Goal: Task Accomplishment & Management: Complete application form

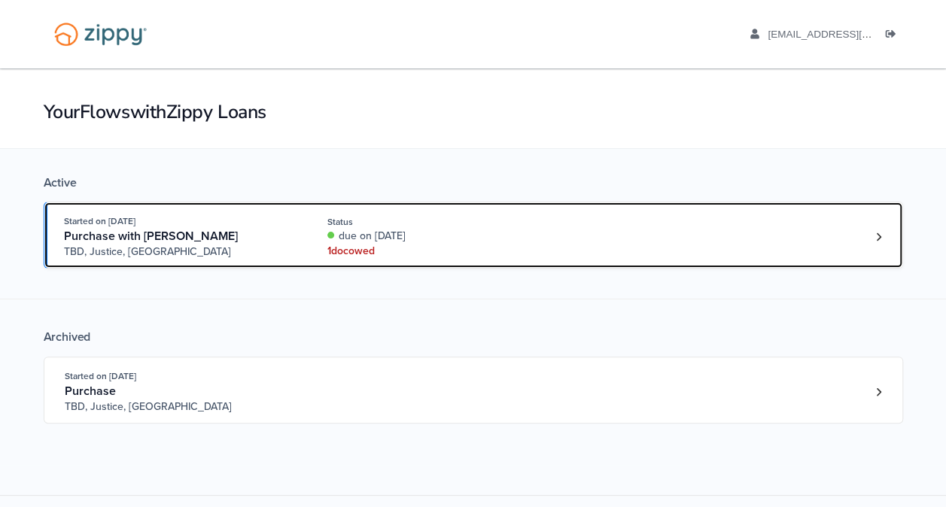
click at [353, 249] on div "1 doc owed" at bounding box center [427, 251] width 201 height 15
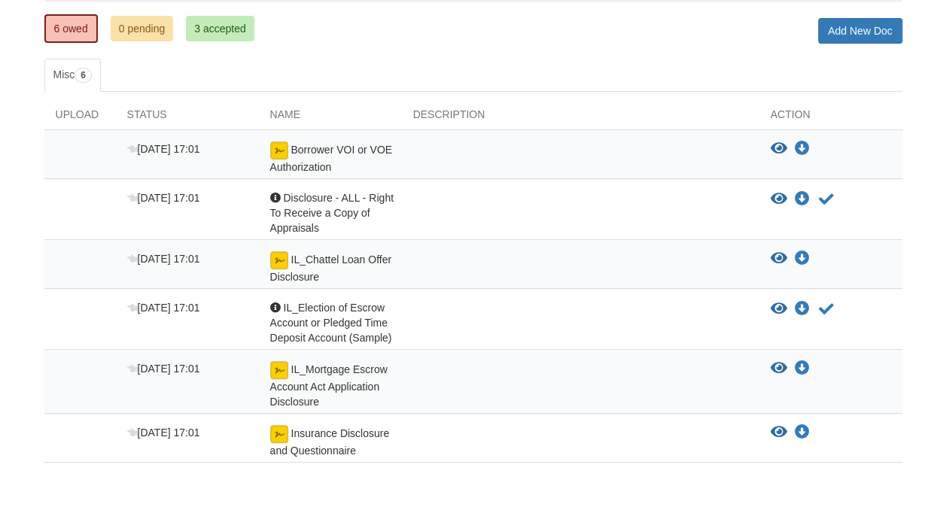
scroll to position [226, 0]
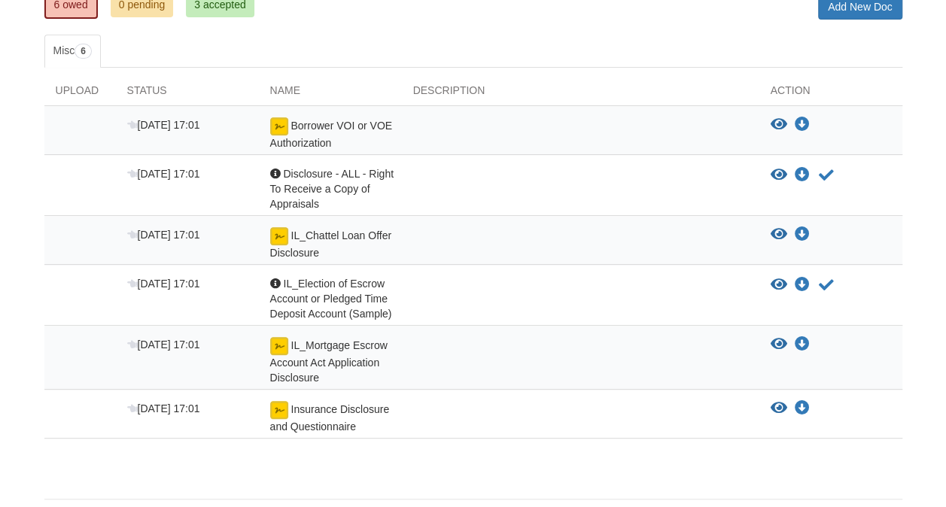
click at [385, 350] on div "IL_Mortgage Escrow Account Act Application Disclosure" at bounding box center [330, 361] width 143 height 48
click at [278, 348] on img at bounding box center [279, 346] width 18 height 18
click at [823, 282] on icon "Acknowledge receipt of document" at bounding box center [826, 285] width 15 height 15
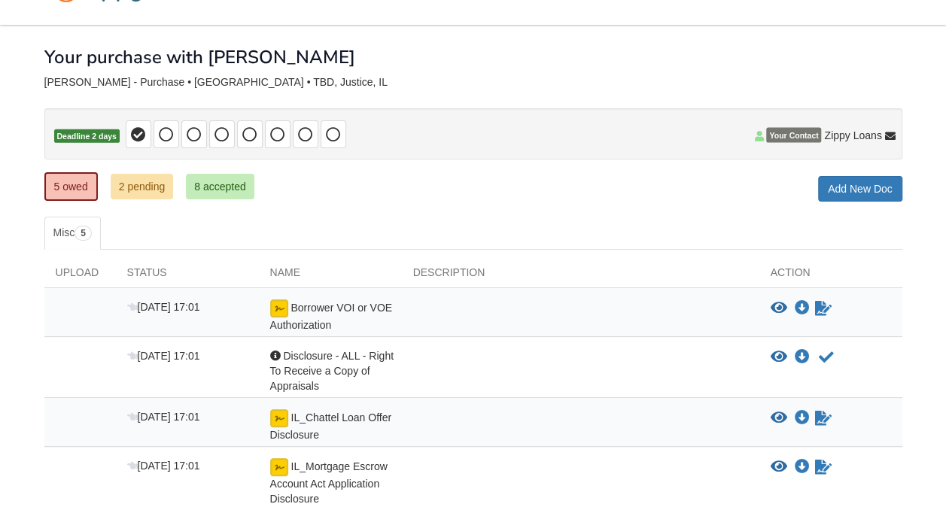
scroll to position [75, 0]
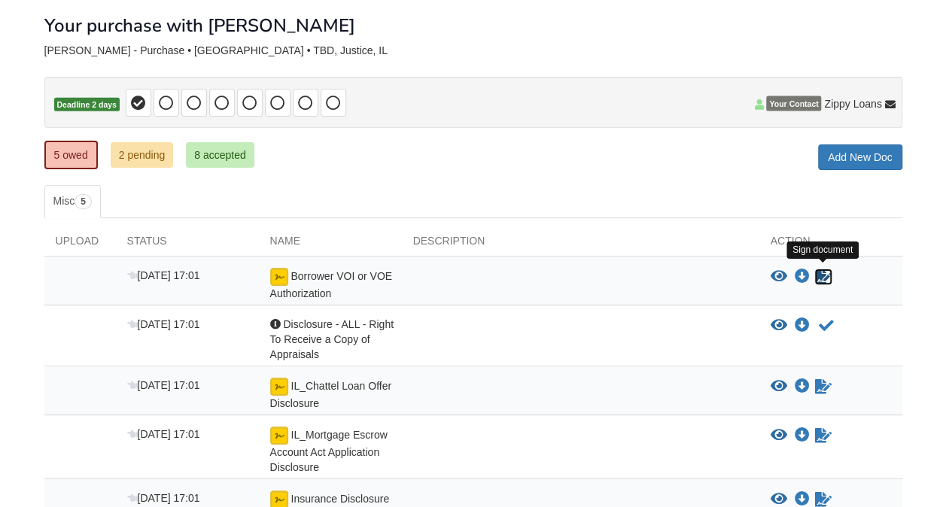
click at [821, 272] on icon "Sign Form" at bounding box center [823, 276] width 17 height 15
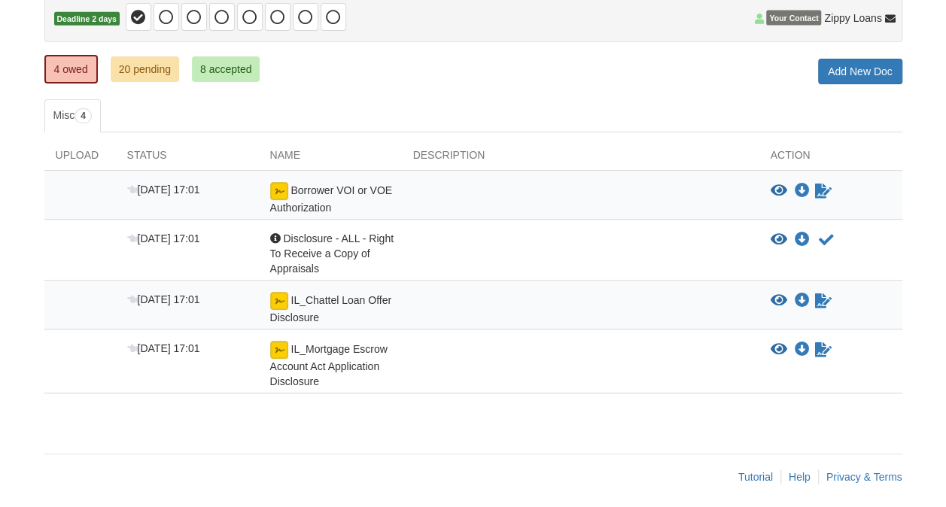
scroll to position [164, 0]
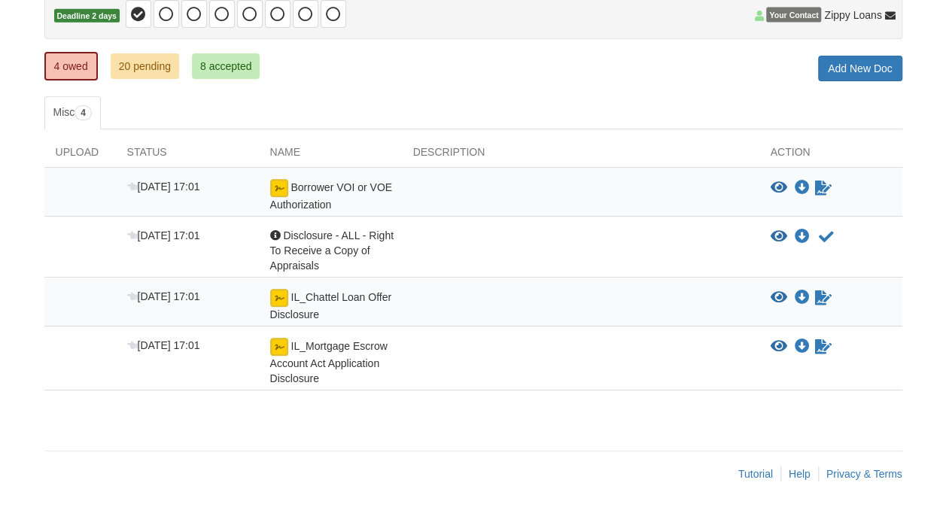
click at [398, 191] on div "Borrower VOI or VOE Authorization" at bounding box center [330, 195] width 143 height 33
click at [275, 190] on img at bounding box center [279, 188] width 18 height 18
click at [819, 187] on icon "Waiting for your co-borrower to e-sign" at bounding box center [823, 188] width 17 height 15
click at [746, 194] on div at bounding box center [580, 195] width 357 height 33
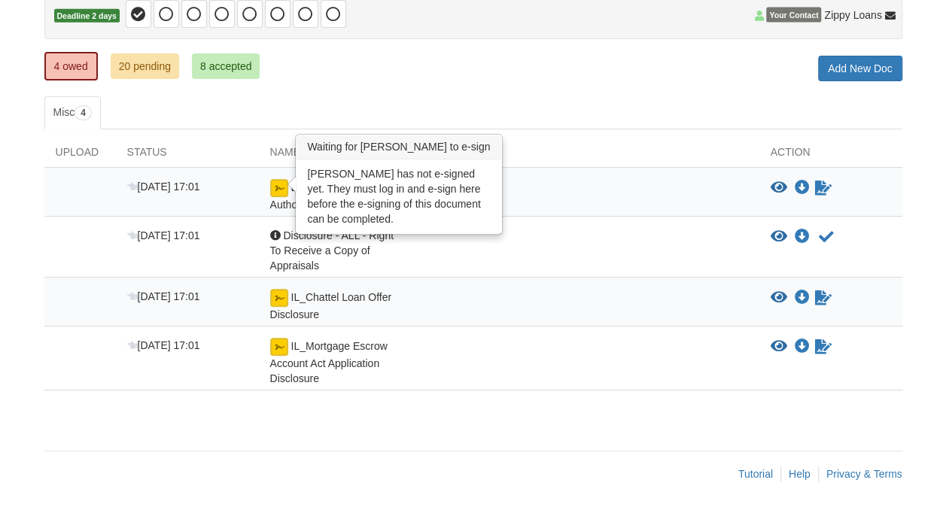
click at [280, 189] on img at bounding box center [279, 188] width 18 height 18
click at [281, 188] on img at bounding box center [279, 188] width 18 height 18
click at [278, 193] on img at bounding box center [279, 188] width 18 height 18
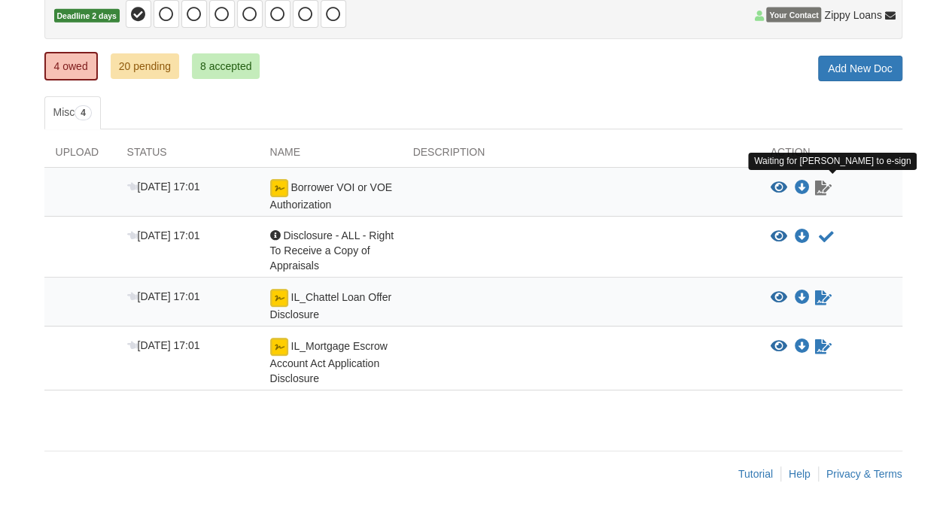
click at [823, 188] on icon "Waiting for your co-borrower to e-sign" at bounding box center [823, 188] width 17 height 15
click at [822, 188] on icon "Waiting for your co-borrower to e-sign" at bounding box center [823, 188] width 17 height 15
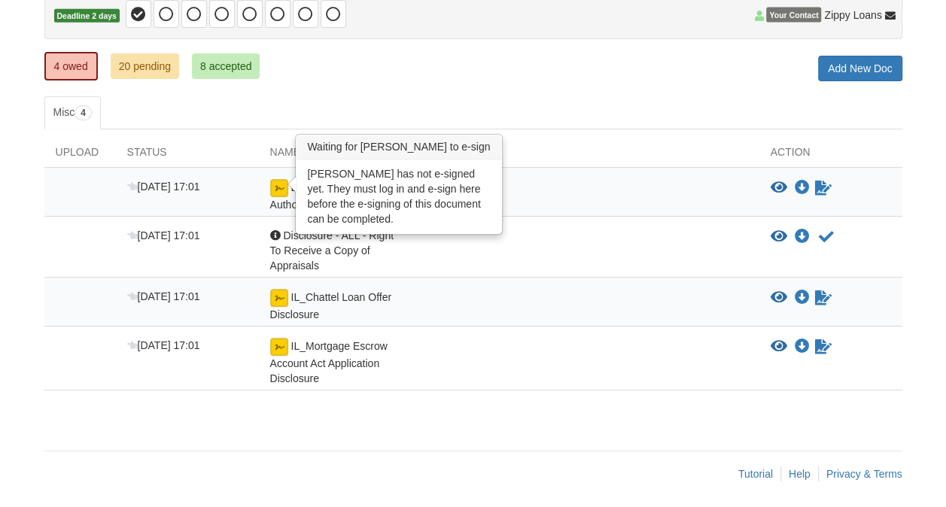
click at [275, 188] on img at bounding box center [279, 188] width 18 height 18
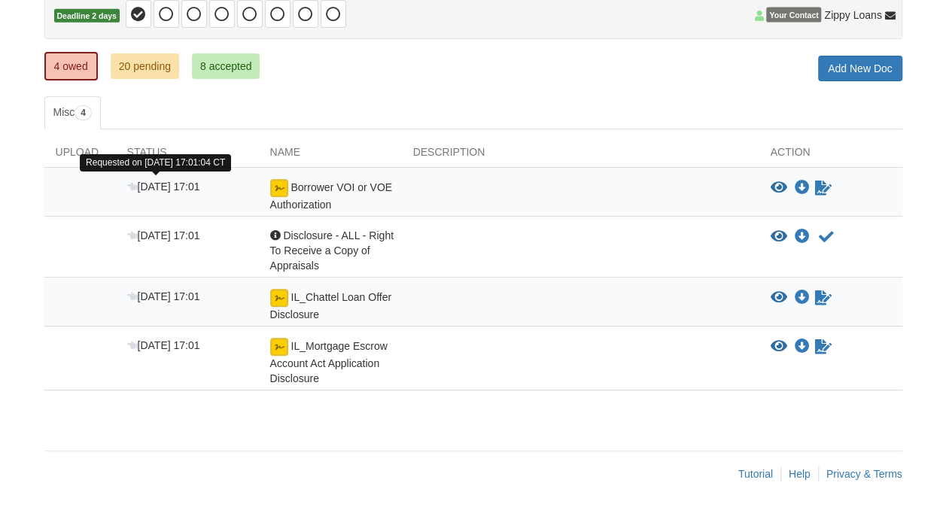
click at [153, 187] on span "[DATE] 17:01" at bounding box center [163, 187] width 73 height 12
drag, startPoint x: 153, startPoint y: 187, endPoint x: 229, endPoint y: 196, distance: 76.5
click at [229, 196] on div "[DATE] 17:01" at bounding box center [187, 195] width 143 height 33
click at [301, 200] on span "Borrower VOI or VOE Authorization" at bounding box center [331, 195] width 122 height 29
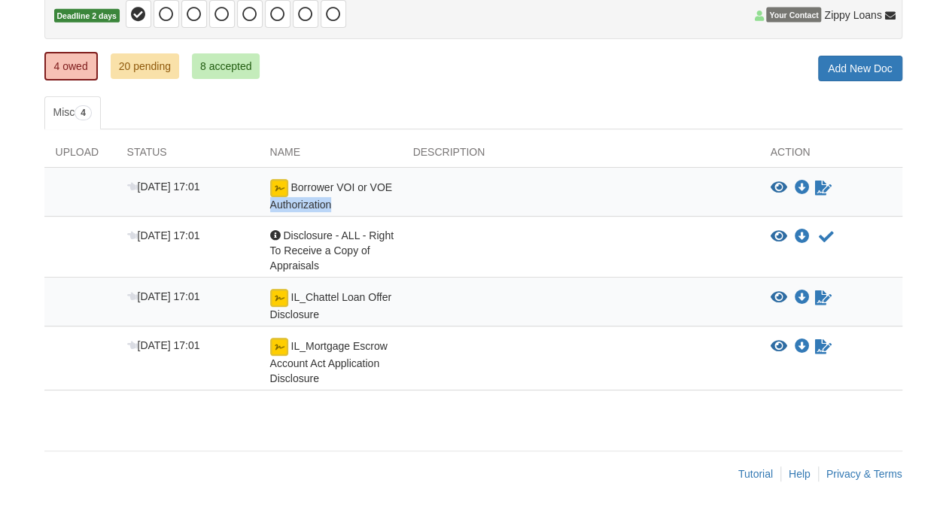
click at [301, 200] on span "Borrower VOI or VOE Authorization" at bounding box center [331, 195] width 122 height 29
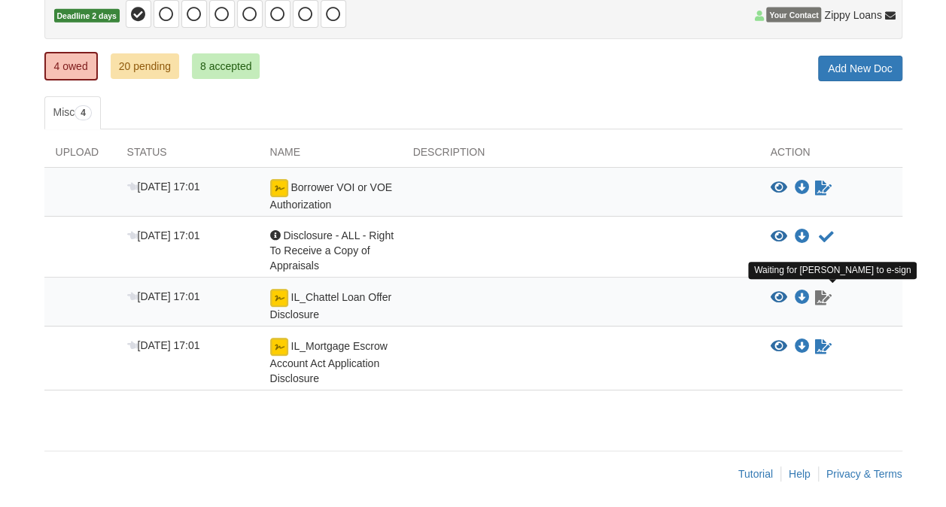
click at [822, 296] on icon "Waiting for your co-borrower to e-sign" at bounding box center [823, 297] width 17 height 15
click at [820, 296] on icon "Waiting for your co-borrower to e-sign" at bounding box center [823, 297] width 17 height 15
click at [820, 295] on icon "Waiting for your co-borrower to e-sign" at bounding box center [823, 297] width 17 height 15
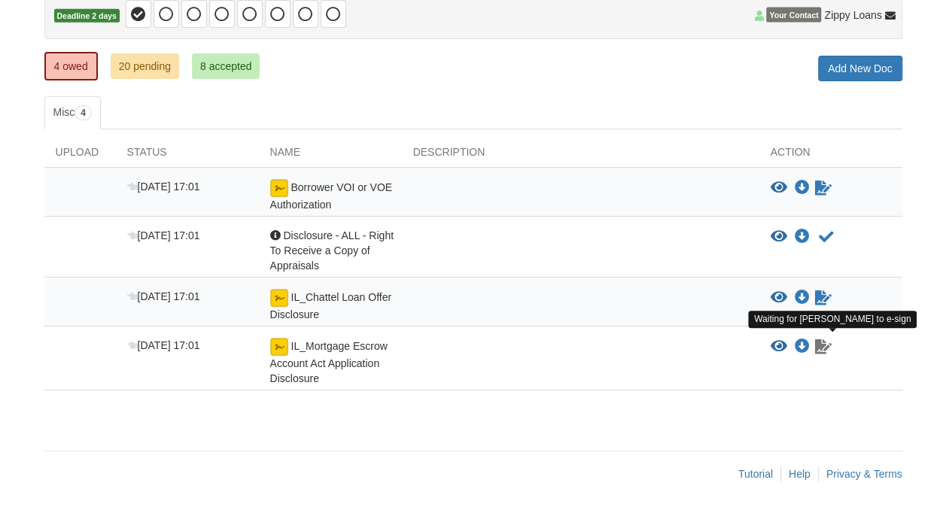
click at [820, 346] on icon "Waiting for your co-borrower to e-sign" at bounding box center [823, 346] width 17 height 15
click at [820, 344] on icon "Waiting for your co-borrower to e-sign" at bounding box center [823, 346] width 17 height 15
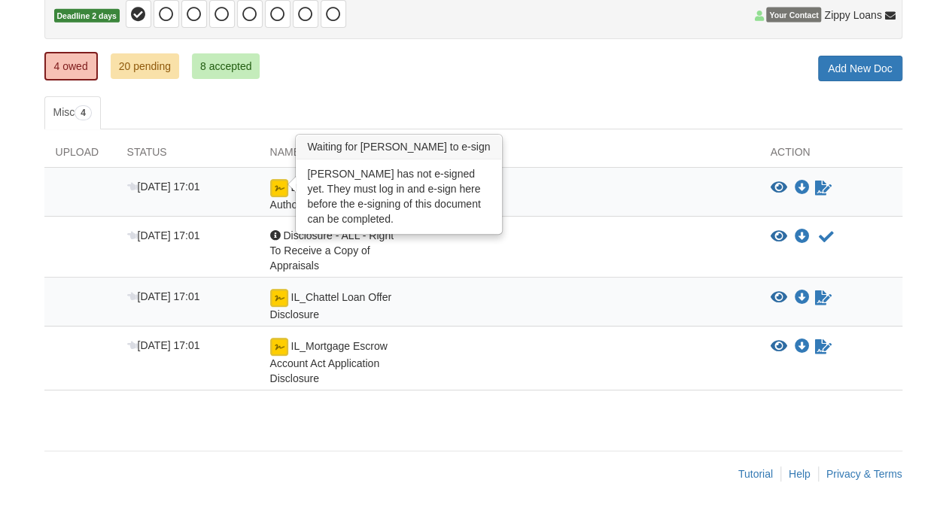
click at [275, 184] on img at bounding box center [279, 188] width 18 height 18
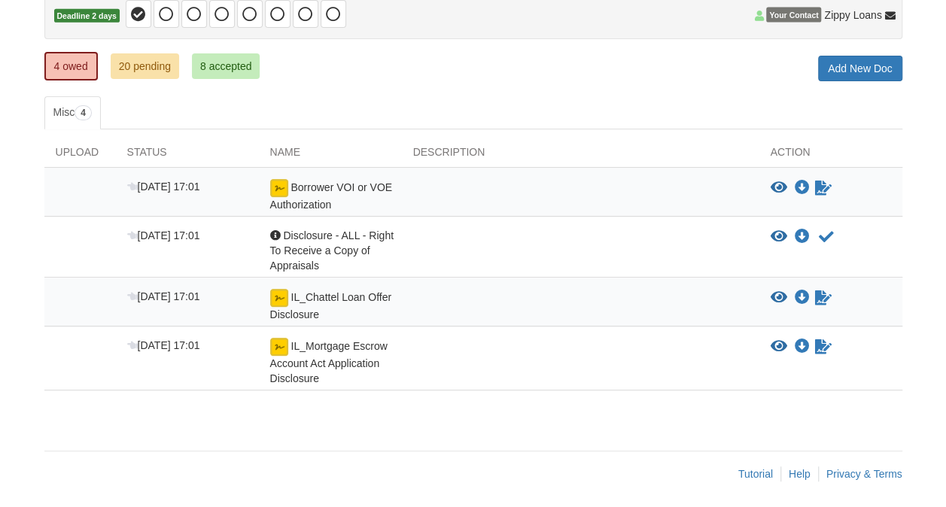
click at [417, 330] on div "Aug 18 17:01 IL_Mortgage Escrow Account Act Application Disclosure View blank/s…" at bounding box center [473, 359] width 858 height 64
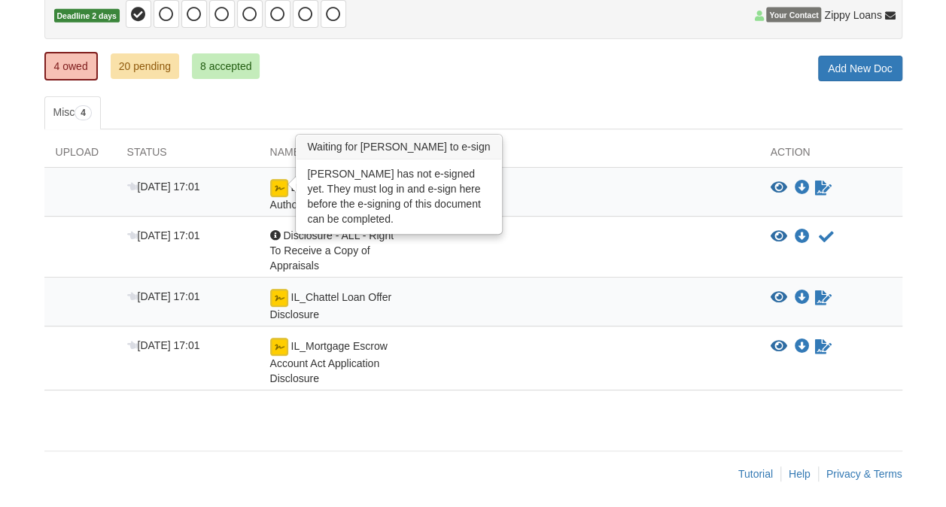
click at [284, 190] on img at bounding box center [279, 188] width 18 height 18
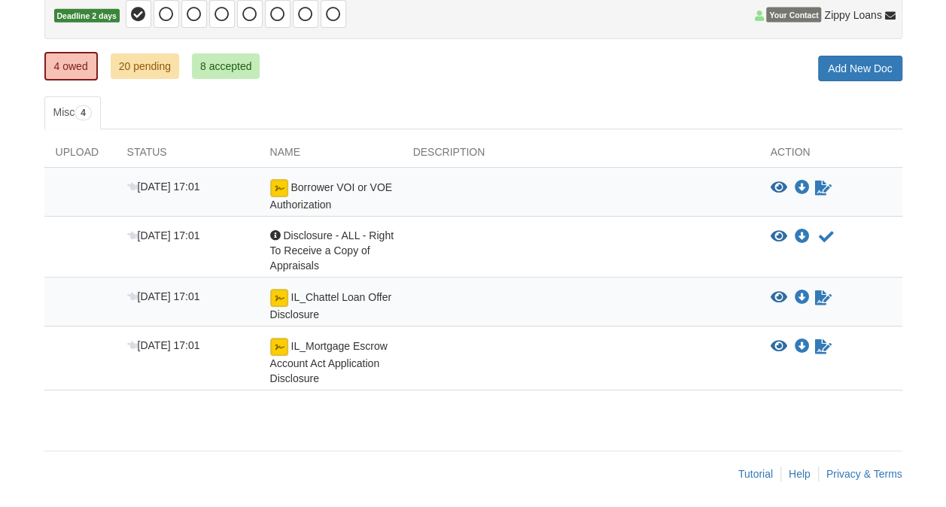
click at [277, 299] on img at bounding box center [279, 298] width 18 height 18
click at [276, 299] on img at bounding box center [279, 298] width 18 height 18
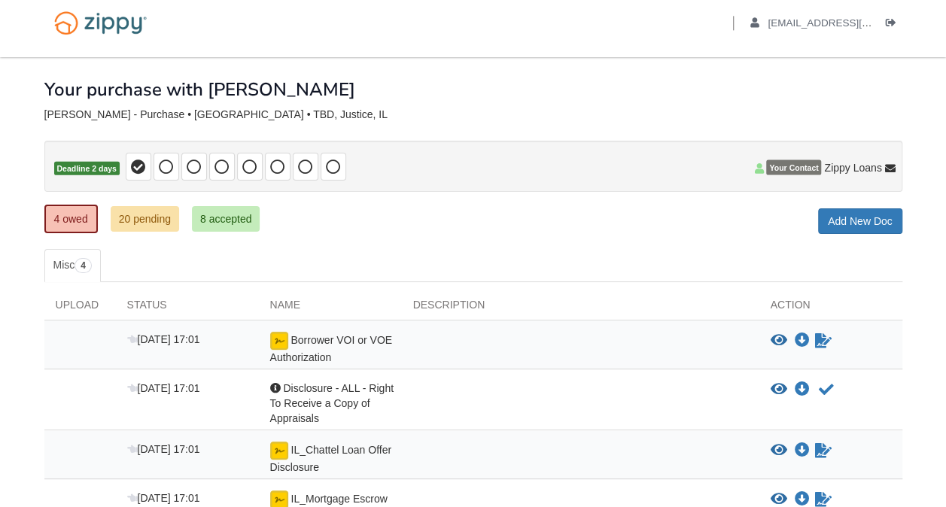
scroll to position [0, 0]
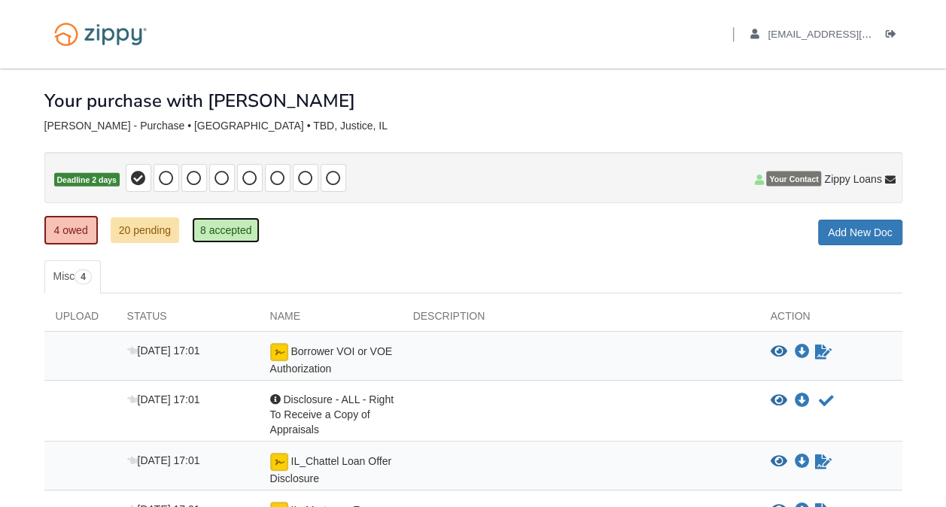
click at [224, 229] on link "8 accepted" at bounding box center [226, 230] width 68 height 26
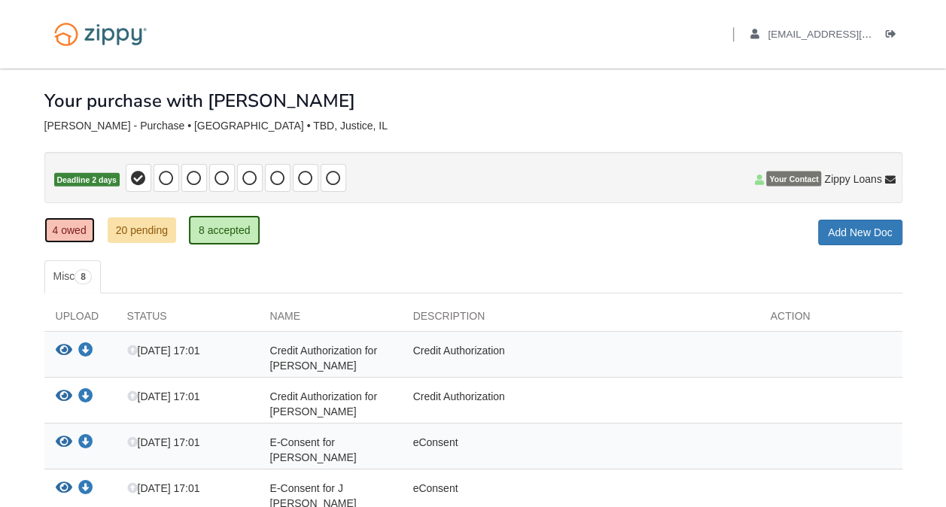
click at [81, 232] on link "4 owed" at bounding box center [69, 230] width 50 height 26
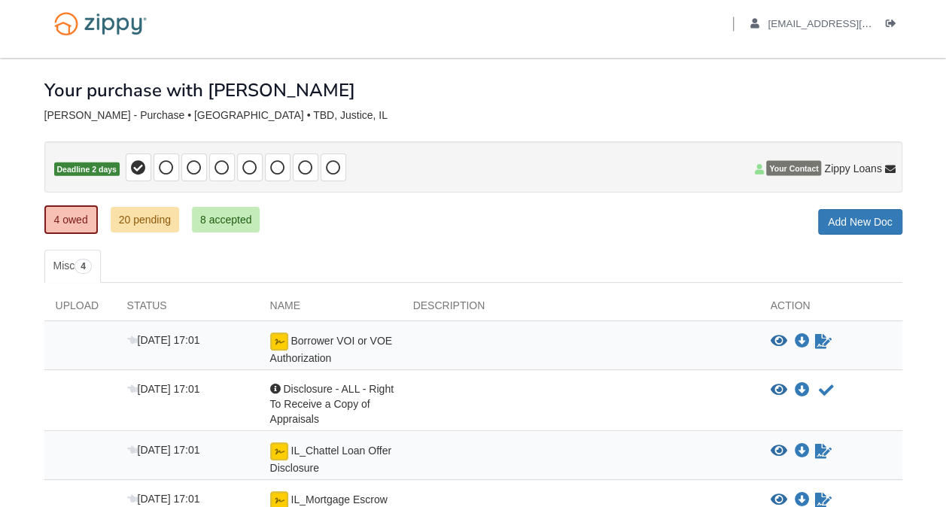
scroll to position [75, 0]
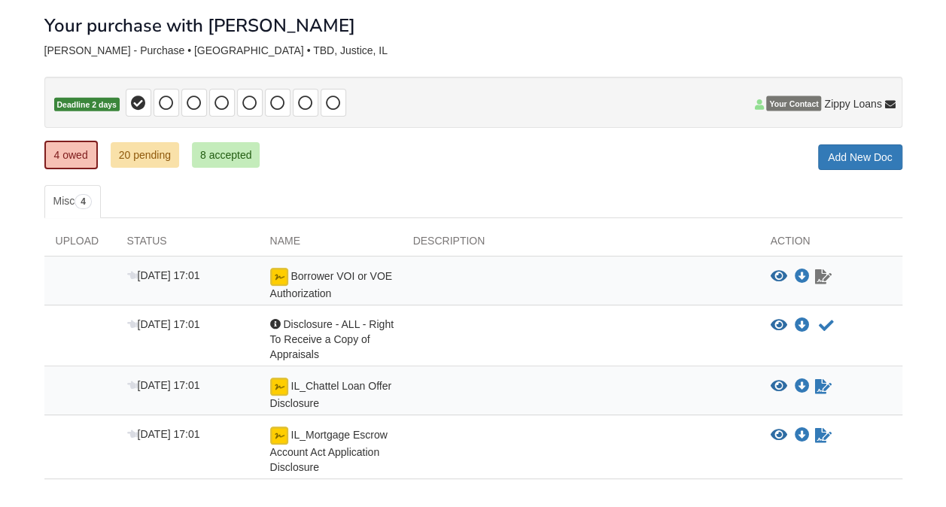
click at [822, 278] on icon "Waiting for your co-borrower to e-sign" at bounding box center [823, 276] width 17 height 15
click at [817, 280] on icon "Waiting for your co-borrower to e-sign" at bounding box center [823, 276] width 17 height 15
click at [818, 278] on icon "Waiting for your co-borrower to e-sign" at bounding box center [823, 276] width 17 height 15
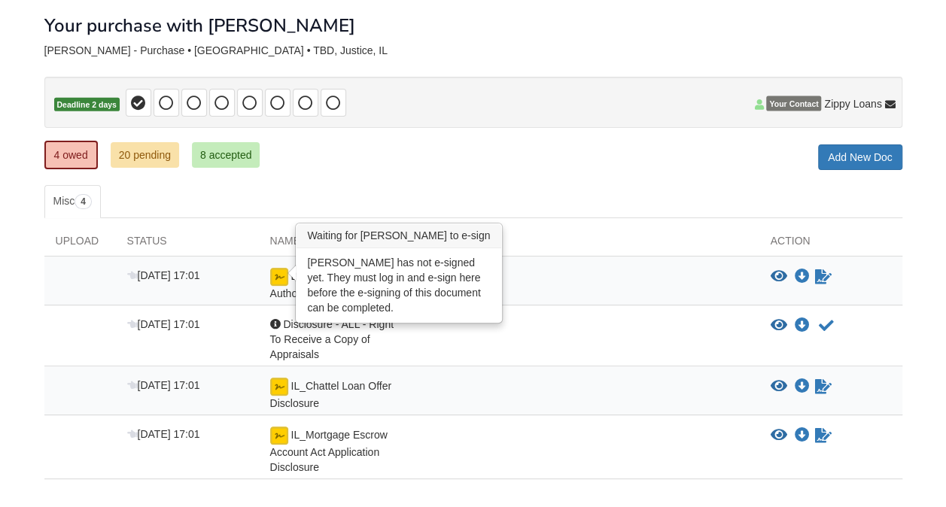
click at [279, 276] on img at bounding box center [279, 277] width 18 height 18
click at [280, 276] on img at bounding box center [279, 277] width 18 height 18
click at [278, 275] on img at bounding box center [279, 277] width 18 height 18
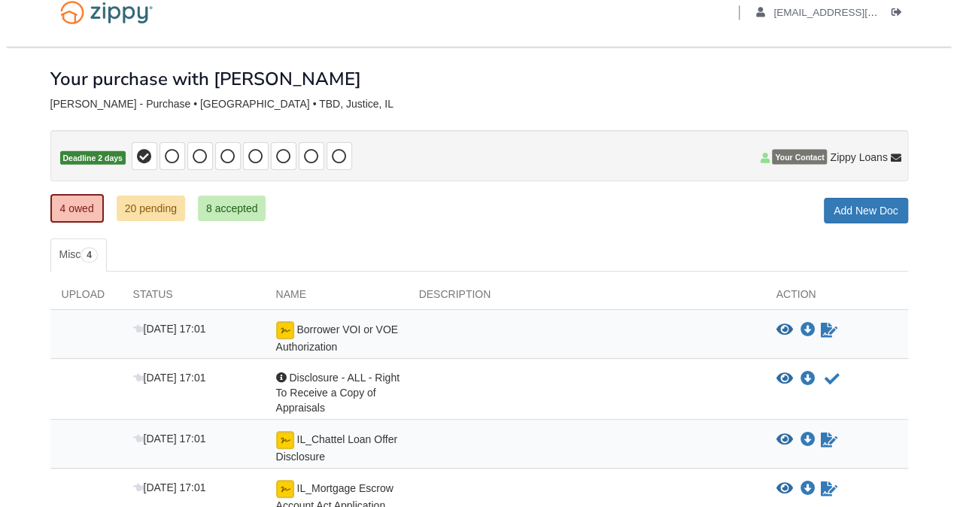
scroll to position [0, 0]
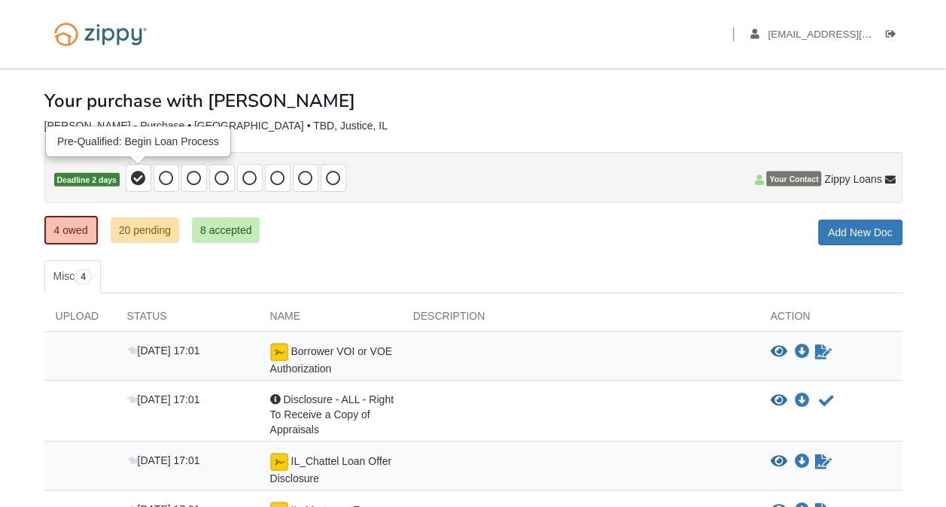
click at [139, 178] on icon at bounding box center [138, 178] width 15 height 15
click at [223, 402] on div "[DATE] 17:01" at bounding box center [187, 414] width 143 height 45
click at [298, 410] on span "Disclosure - ALL - Right To Receive a Copy of Appraisals" at bounding box center [331, 415] width 123 height 42
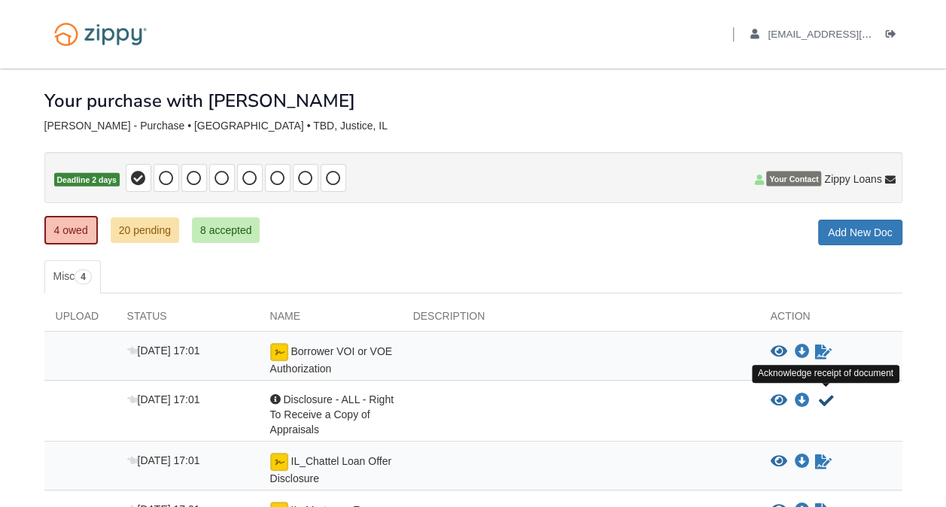
click at [826, 396] on icon "Acknowledge receipt of document" at bounding box center [826, 401] width 15 height 15
click at [821, 397] on icon "Acknowledge receipt of document" at bounding box center [826, 401] width 15 height 15
click at [778, 397] on icon "View Disclosure - ALL - Right To Receive a Copy of Appraisals" at bounding box center [779, 401] width 17 height 15
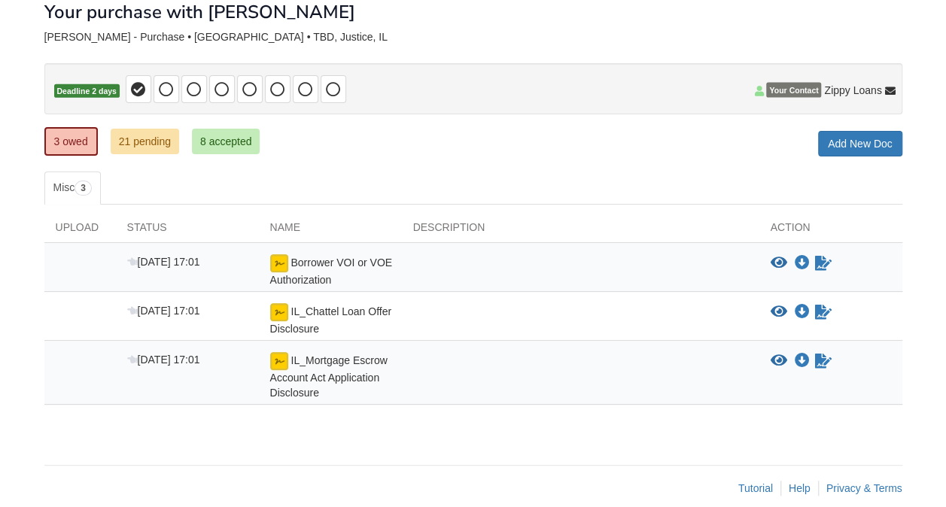
scroll to position [103, 0]
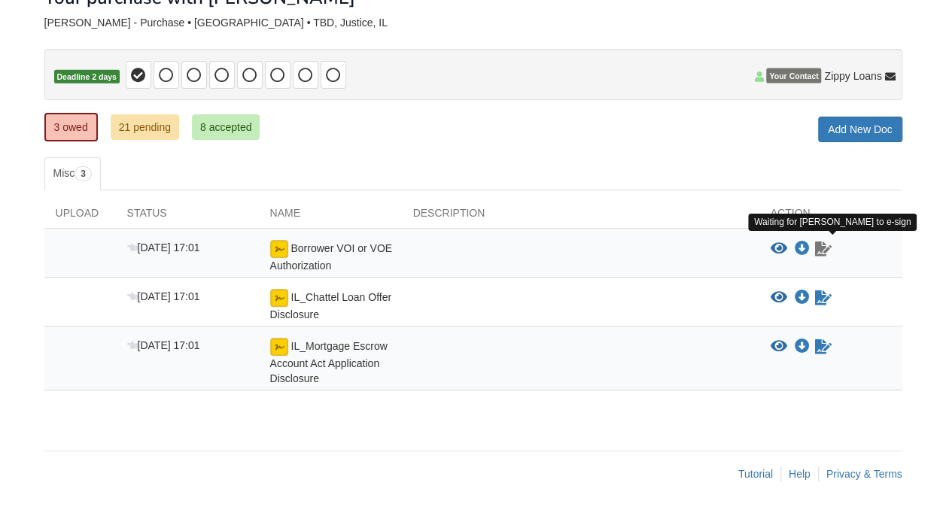
click at [820, 248] on icon "Waiting for your co-borrower to e-sign" at bounding box center [823, 249] width 17 height 15
drag, startPoint x: 820, startPoint y: 248, endPoint x: 736, endPoint y: 275, distance: 88.3
click at [736, 278] on div "[DATE] 17:01 IL_Chattel Loan Offer Disclosure View blank/sample document View b…" at bounding box center [473, 302] width 858 height 49
click at [781, 246] on icon "View Borrower VOI or VOE Authorization" at bounding box center [779, 249] width 17 height 15
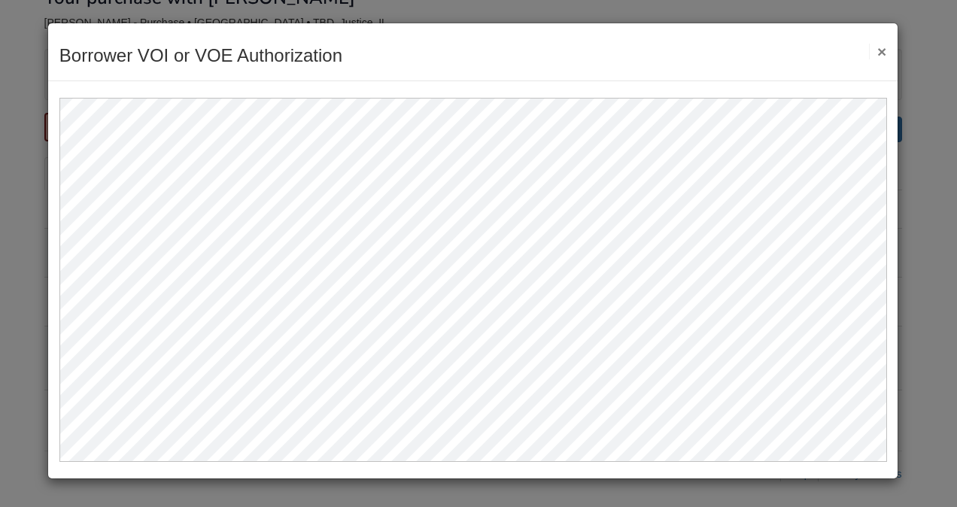
click at [883, 52] on button "×" at bounding box center [877, 52] width 17 height 16
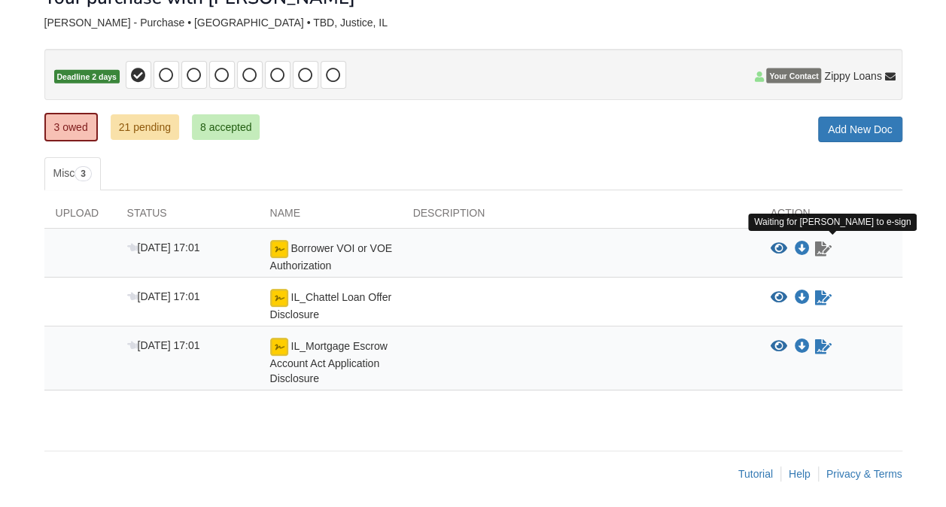
click at [824, 247] on icon "Waiting for your co-borrower to e-sign" at bounding box center [823, 249] width 17 height 15
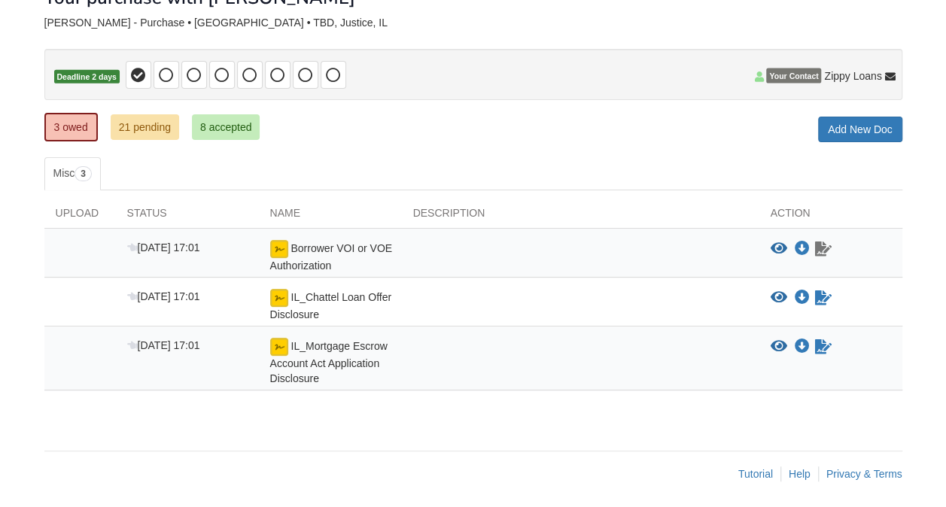
click at [824, 247] on icon "Waiting for your co-borrower to e-sign" at bounding box center [823, 249] width 17 height 15
click at [281, 248] on img at bounding box center [279, 249] width 18 height 18
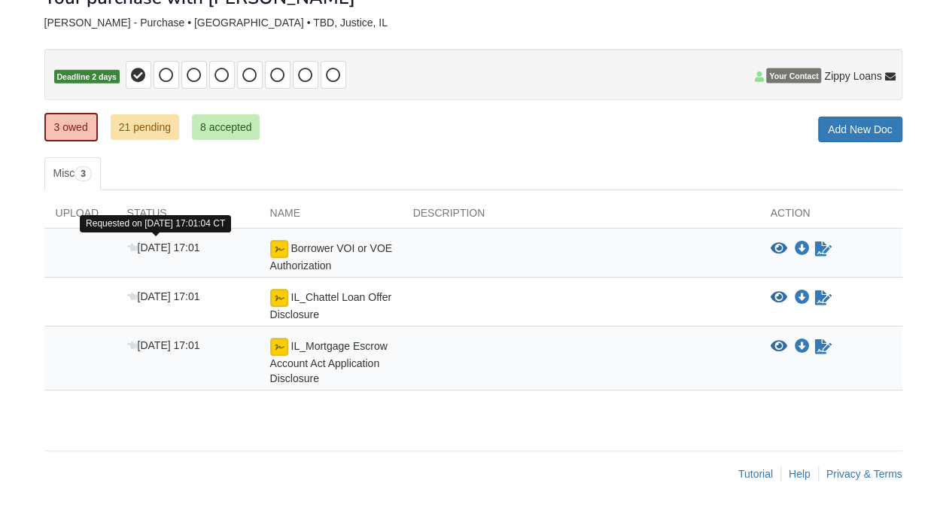
click at [178, 245] on span "[DATE] 17:01" at bounding box center [163, 248] width 73 height 12
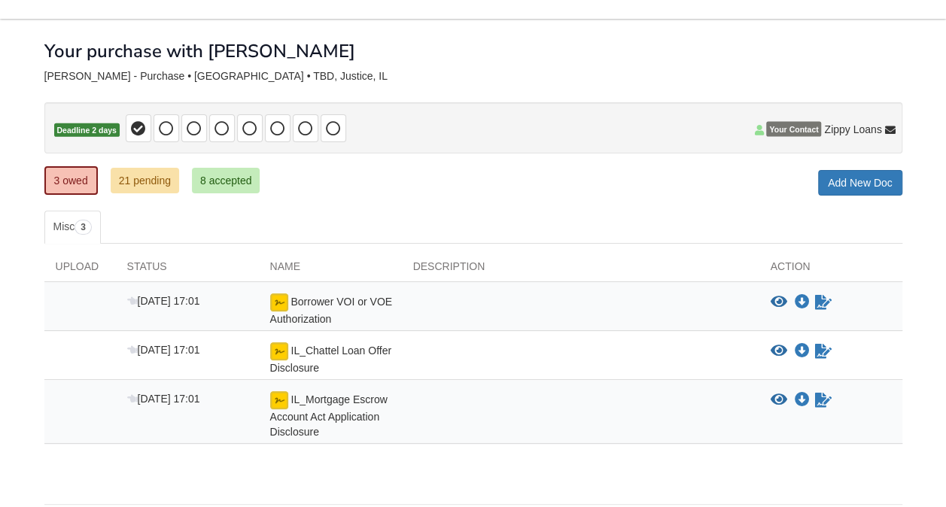
scroll to position [0, 0]
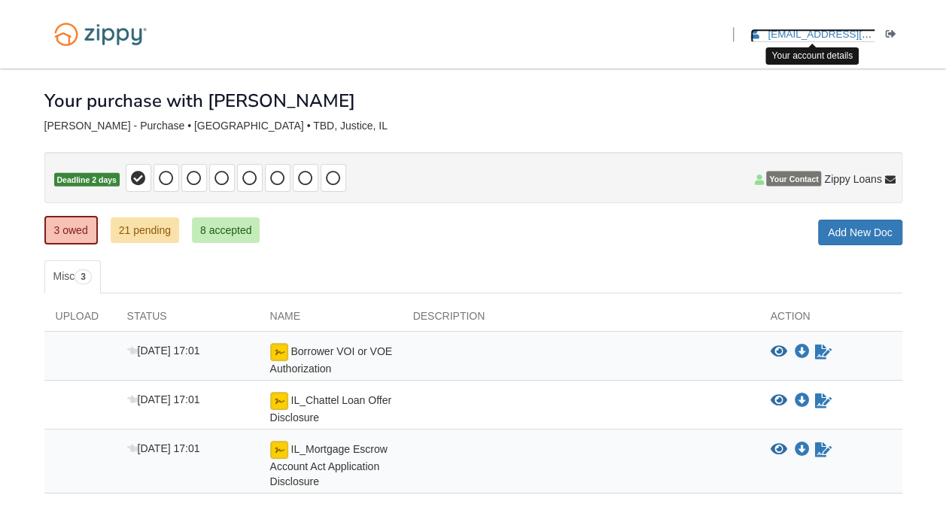
click at [850, 37] on span "[EMAIL_ADDRESS][DOMAIN_NAME]" at bounding box center [854, 34] width 172 height 11
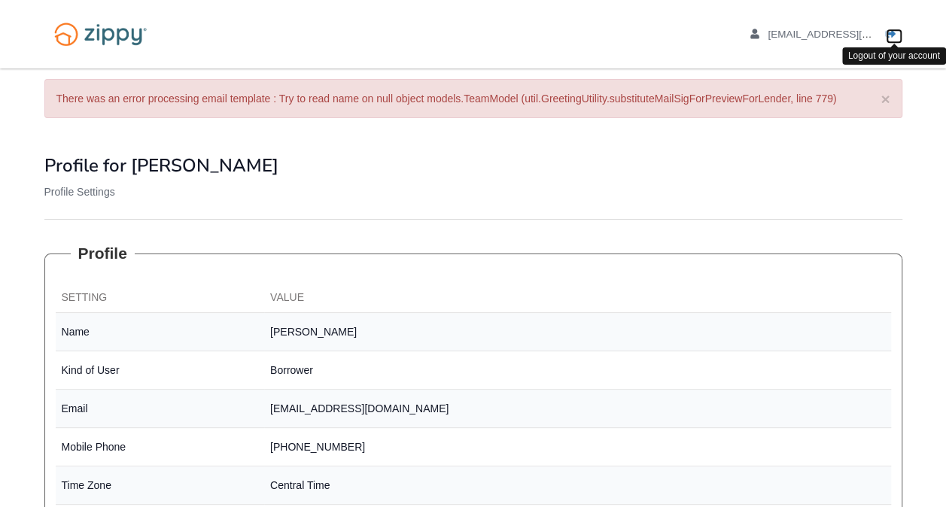
click at [889, 32] on icon "Log out" at bounding box center [891, 34] width 11 height 11
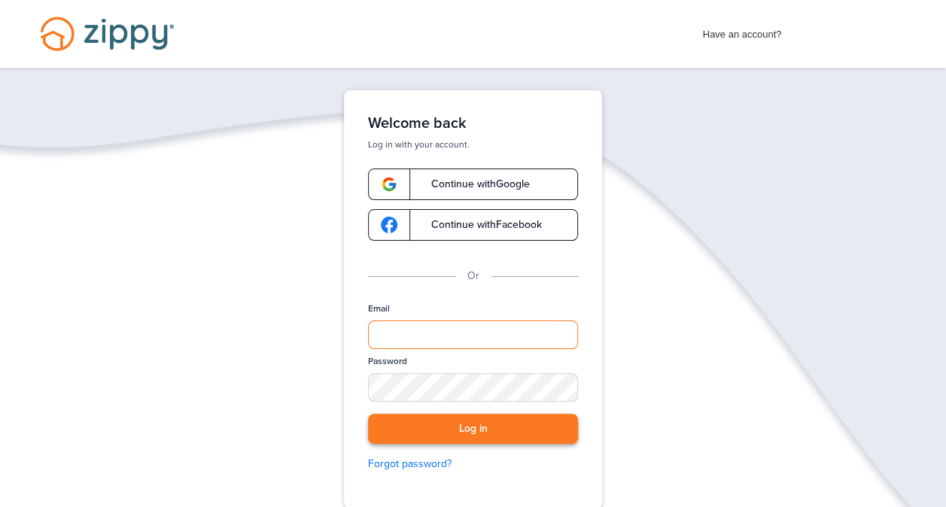
type input "**********"
click at [492, 430] on button "Log in" at bounding box center [473, 429] width 210 height 31
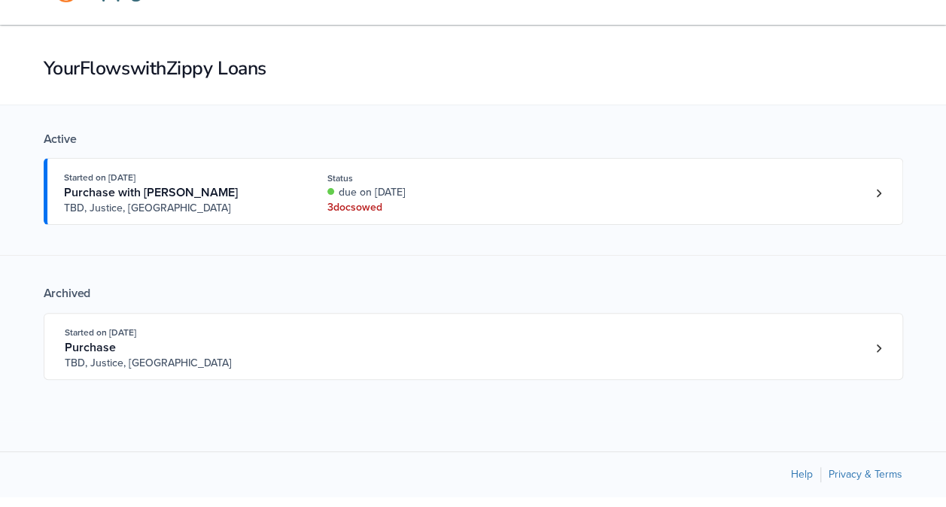
scroll to position [47, 0]
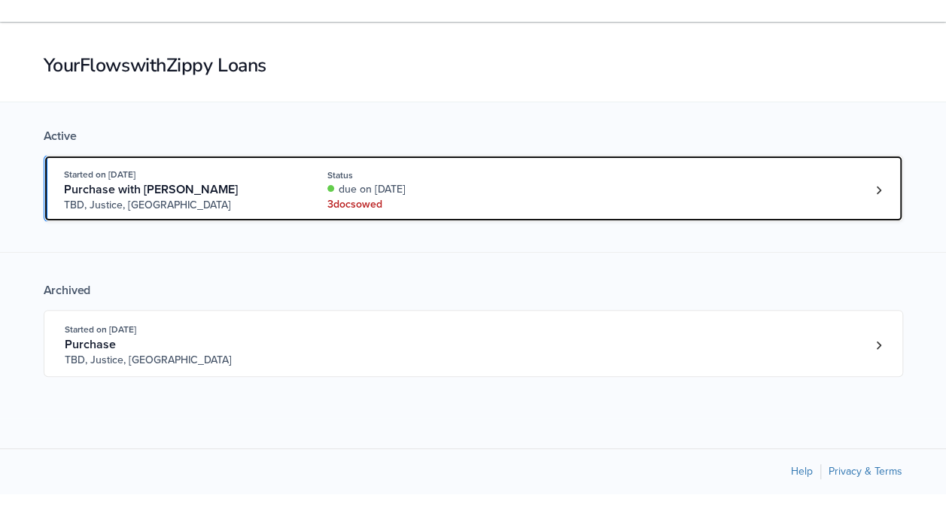
click at [373, 201] on div "3 doc s owed" at bounding box center [427, 204] width 201 height 15
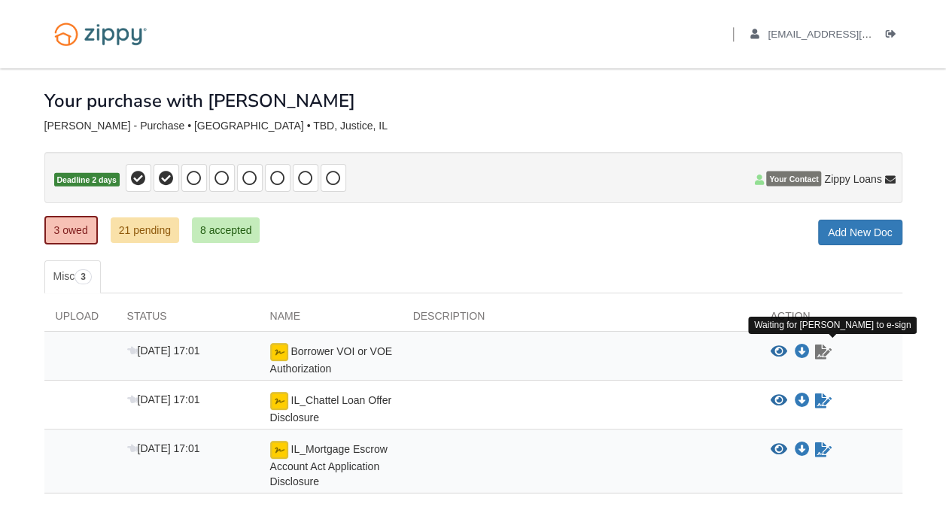
click at [818, 351] on icon "Waiting for your co-borrower to e-sign" at bounding box center [823, 352] width 17 height 15
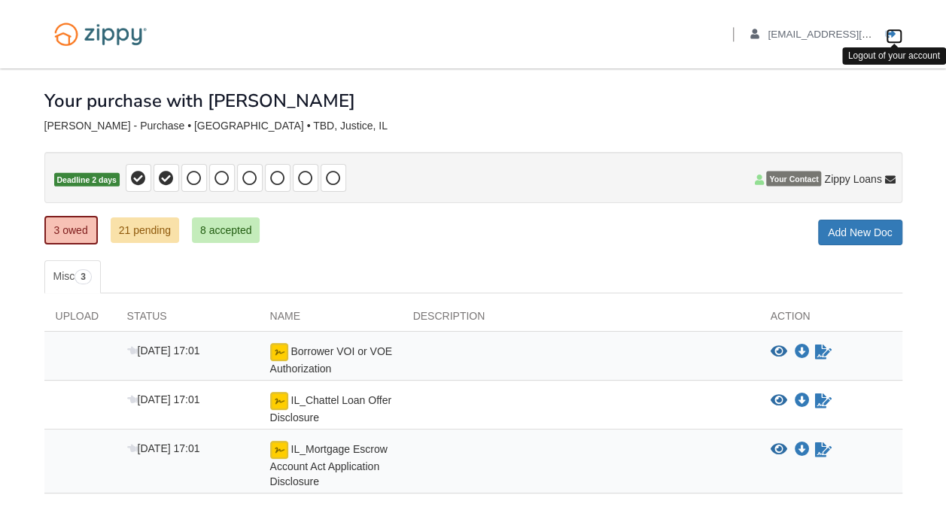
click at [889, 32] on icon "Log out" at bounding box center [891, 34] width 11 height 11
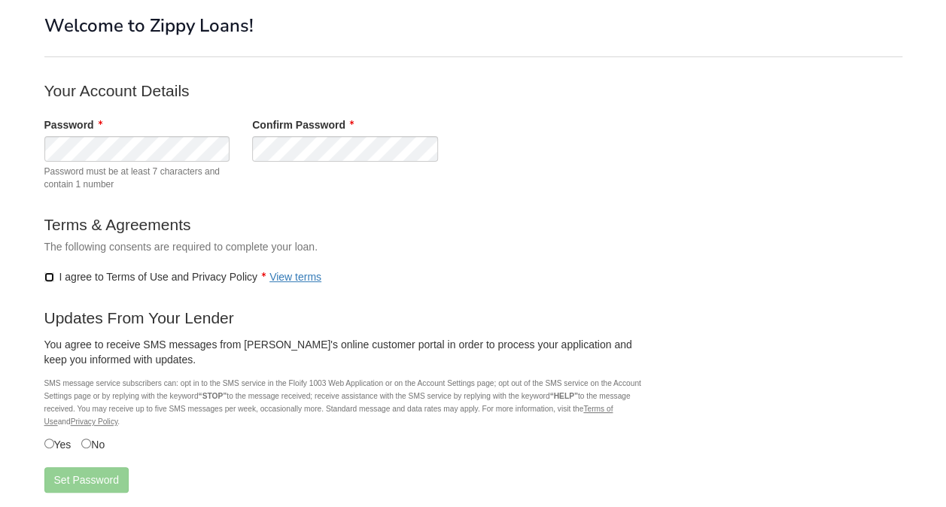
scroll to position [150, 0]
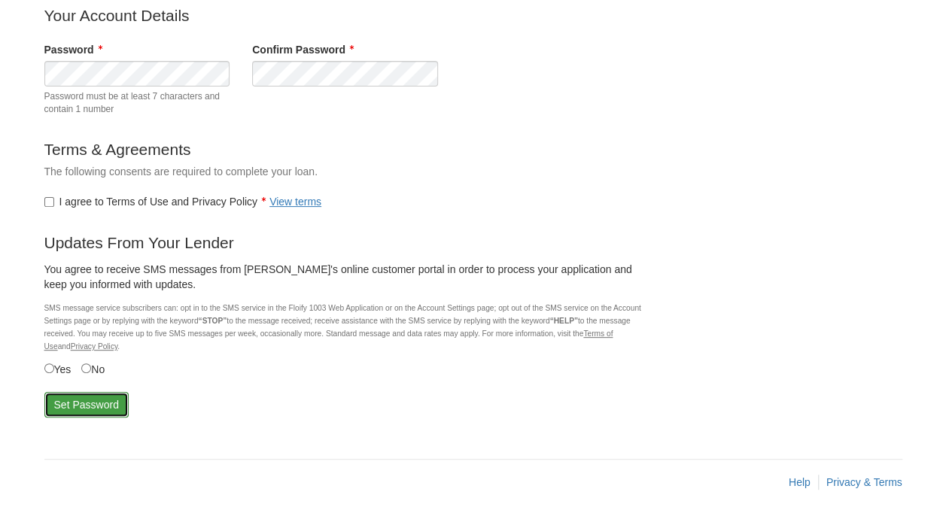
click at [79, 404] on button "Set Password" at bounding box center [86, 405] width 84 height 26
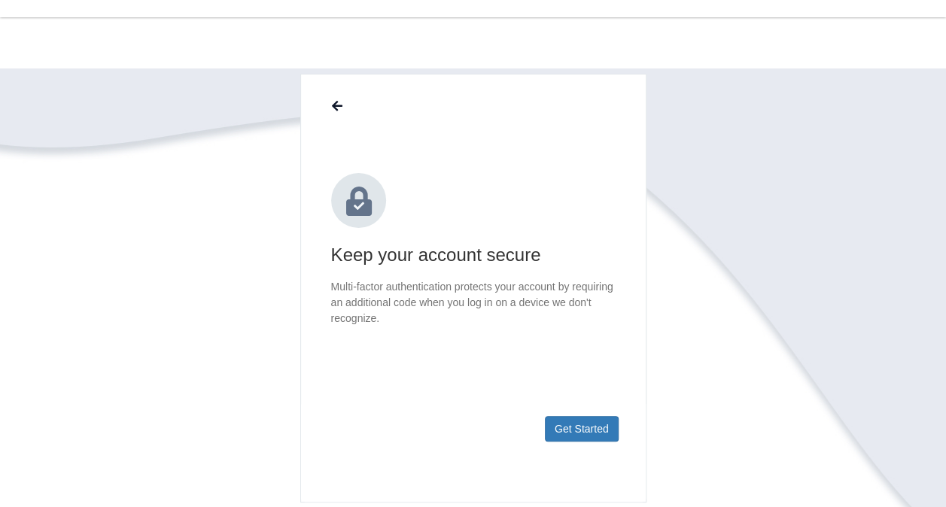
scroll to position [75, 0]
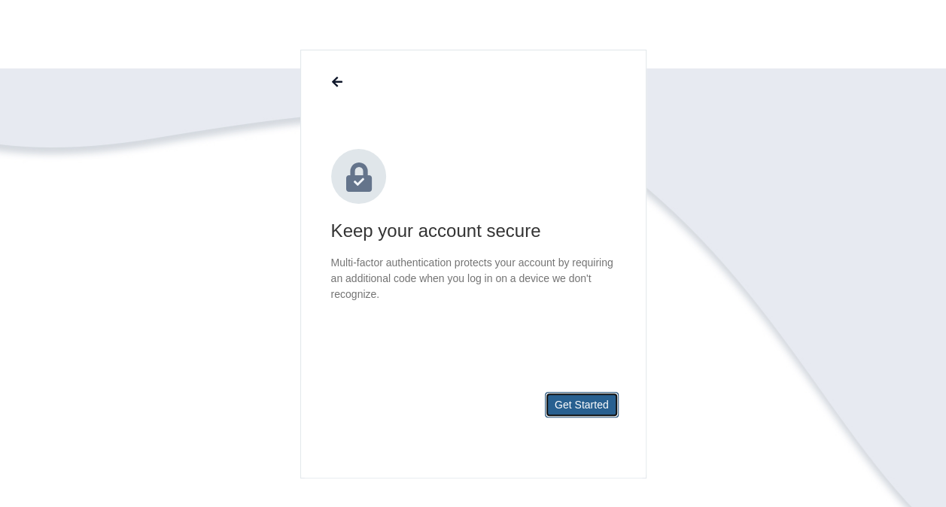
click at [577, 408] on button "Get Started" at bounding box center [582, 405] width 74 height 26
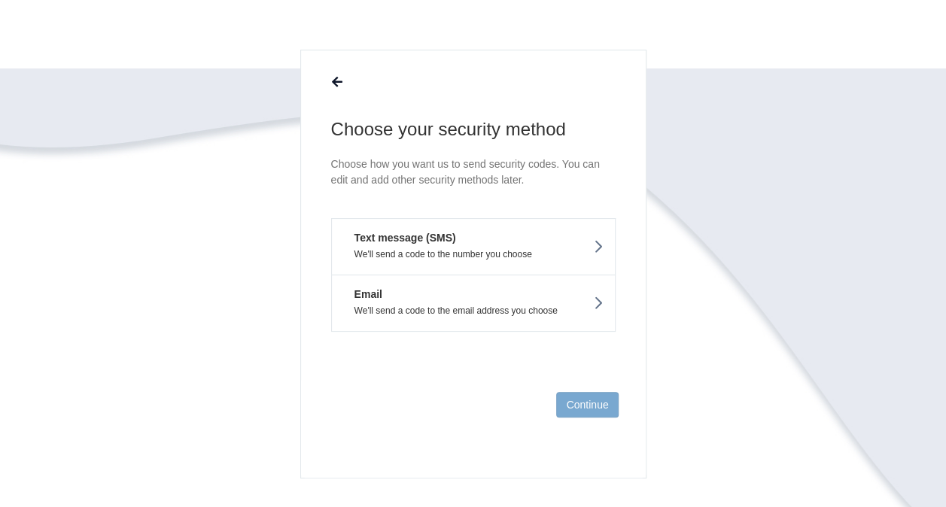
click at [570, 259] on p "We'll send a code to the number you choose" at bounding box center [473, 254] width 260 height 11
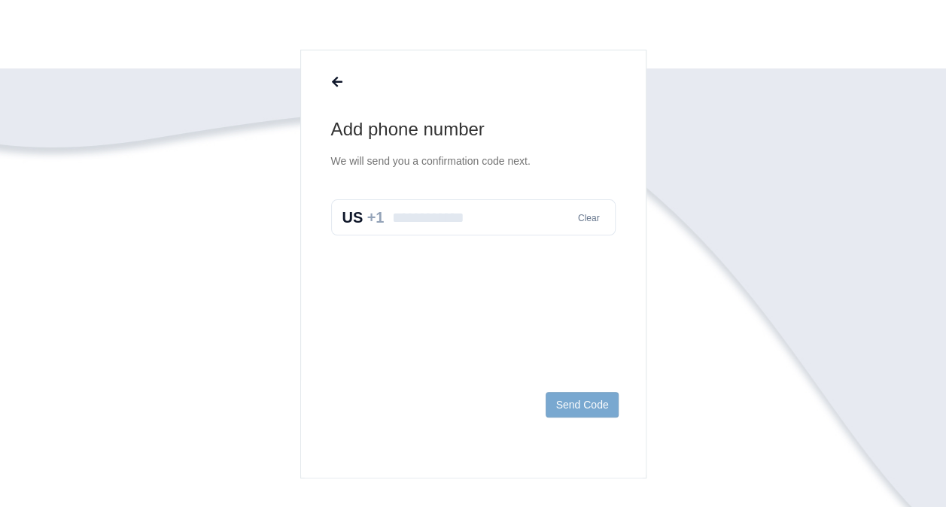
click at [427, 223] on input "text" at bounding box center [473, 217] width 284 height 36
type input "**********"
click at [581, 408] on button "Send Code" at bounding box center [582, 405] width 72 height 26
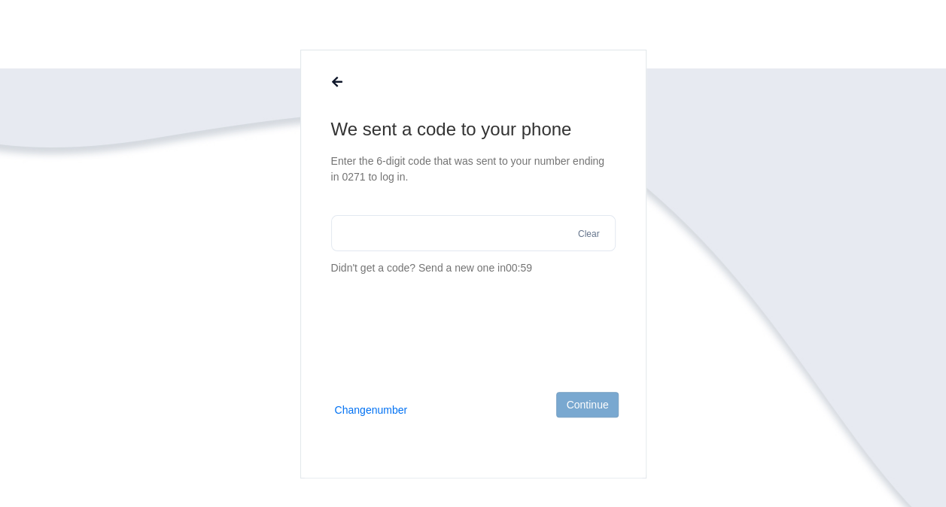
click at [496, 242] on input "text" at bounding box center [473, 233] width 284 height 36
type input "******"
click at [578, 411] on button "Continue" at bounding box center [587, 405] width 62 height 26
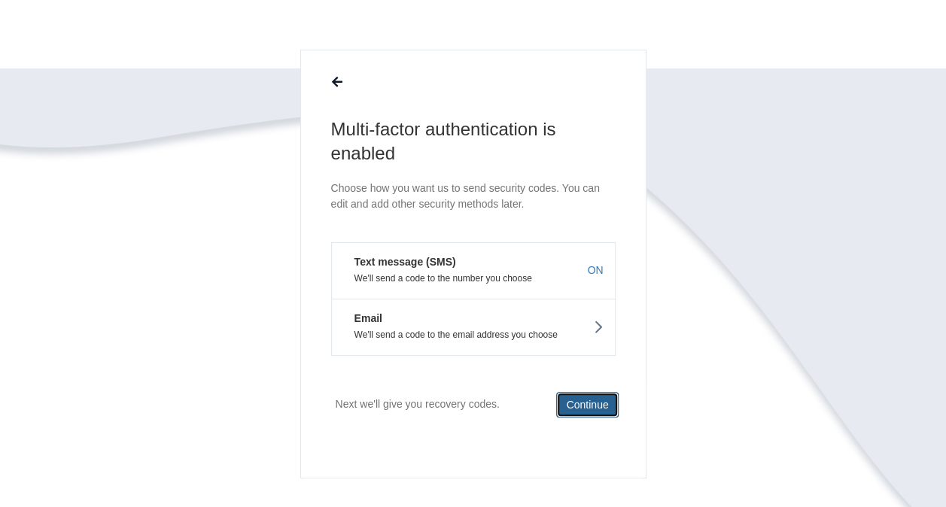
click at [582, 407] on button "Continue" at bounding box center [587, 405] width 62 height 26
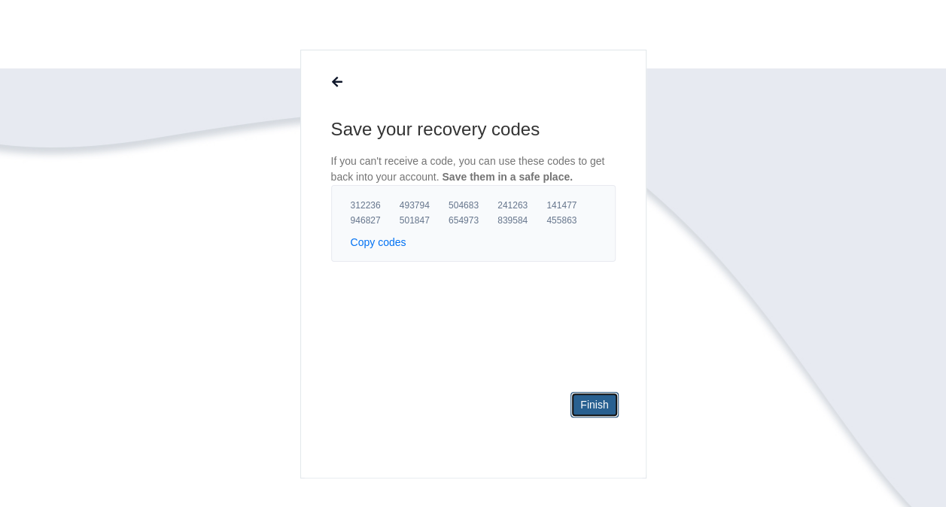
click at [590, 402] on link "Finish" at bounding box center [593, 405] width 47 height 26
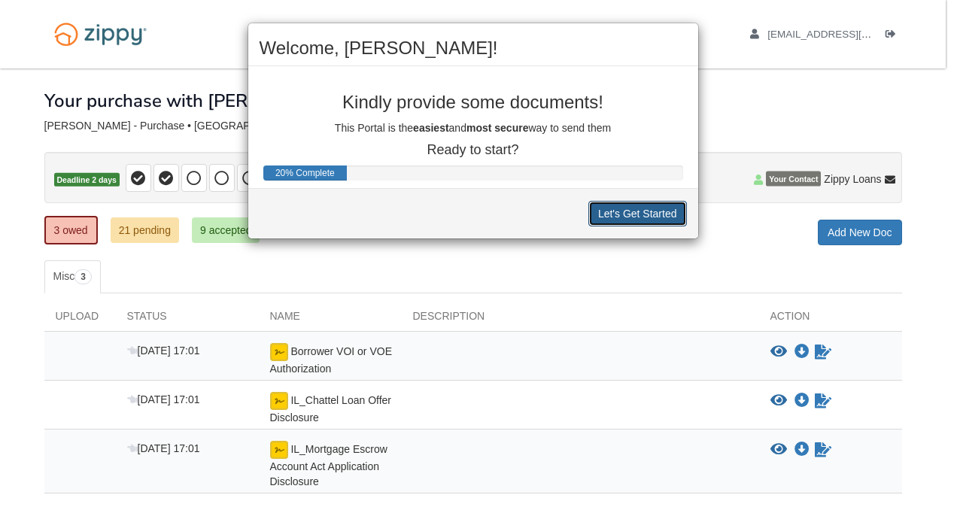
click at [650, 214] on button "Let's Get Started" at bounding box center [637, 214] width 99 height 26
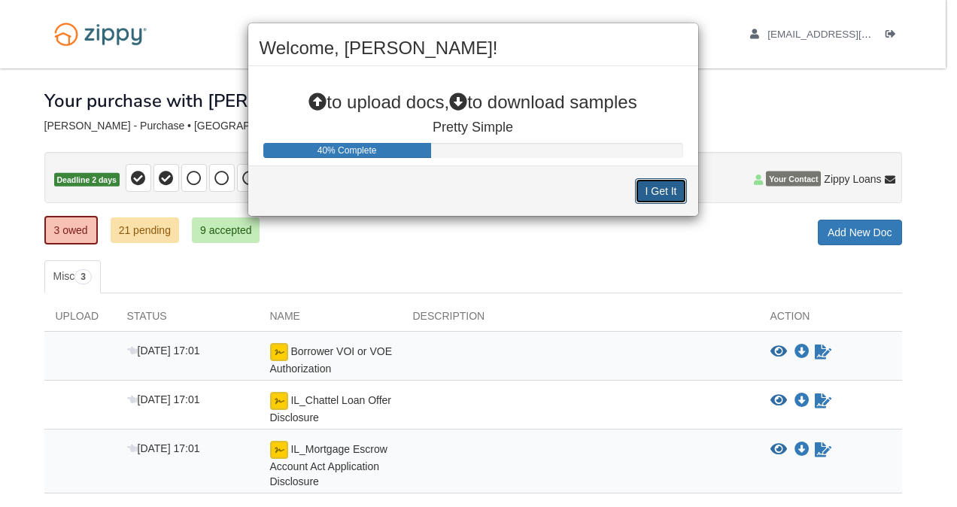
click at [659, 193] on button "I Get It" at bounding box center [660, 191] width 51 height 26
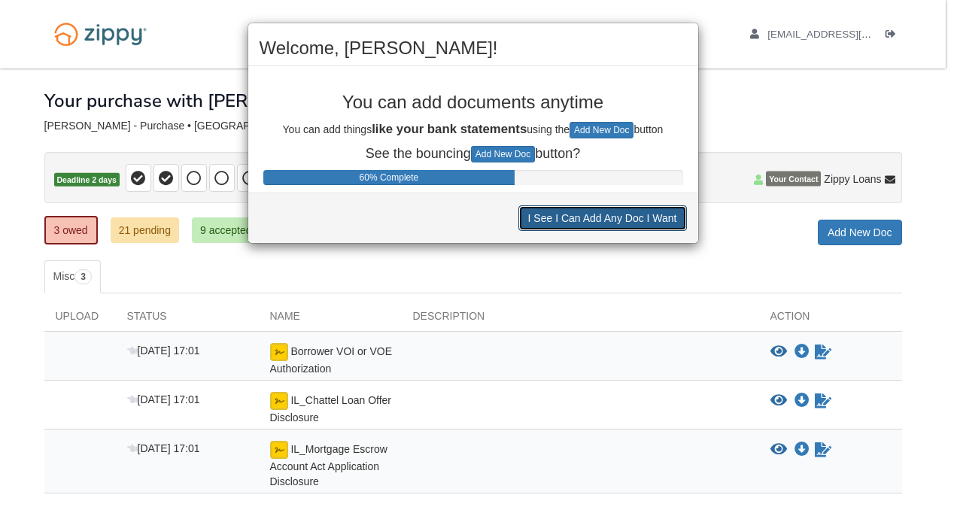
click at [649, 217] on button "I See I Can Add Any Doc I Want" at bounding box center [602, 218] width 169 height 26
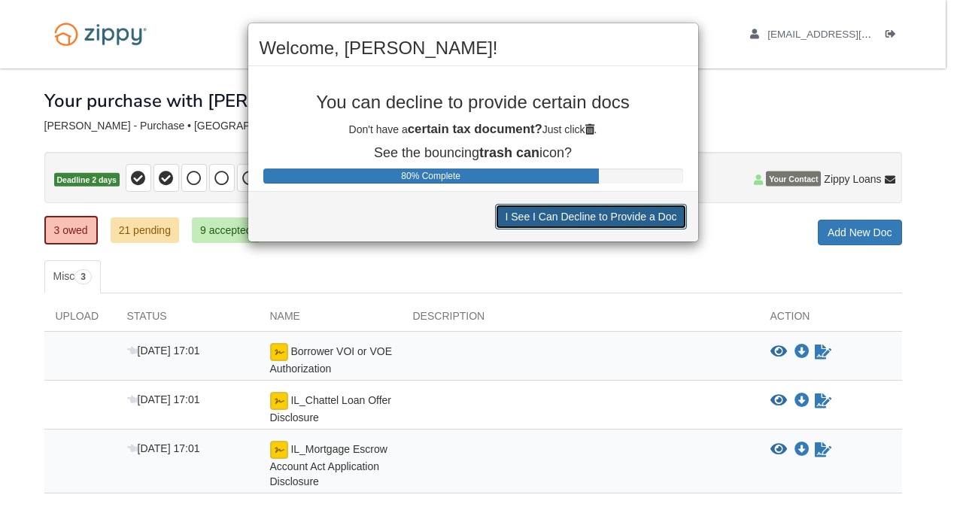
click at [649, 217] on button "I See I Can Decline to Provide a Doc" at bounding box center [590, 217] width 191 height 26
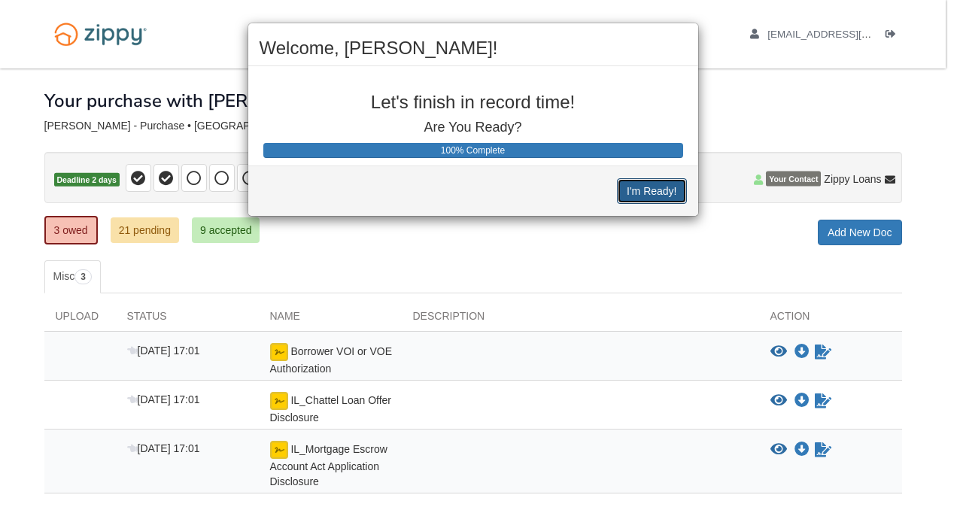
click at [649, 193] on button "I'm Ready!" at bounding box center [651, 191] width 69 height 26
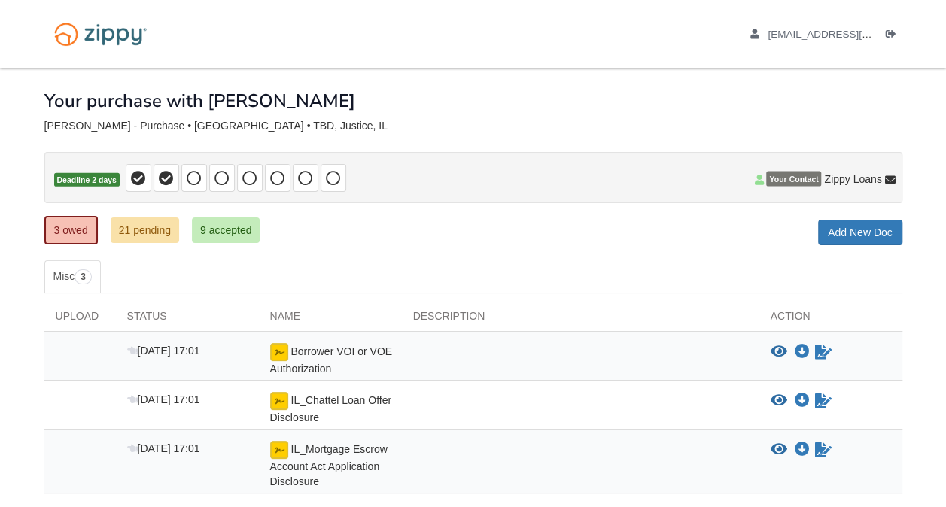
scroll to position [75, 0]
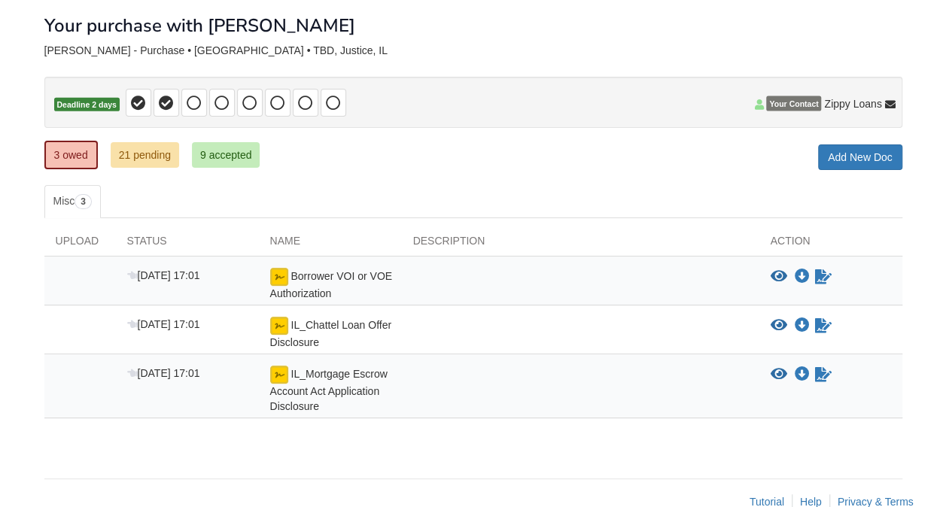
click at [540, 283] on div at bounding box center [580, 284] width 357 height 33
click at [277, 272] on img at bounding box center [279, 277] width 18 height 18
click at [819, 278] on icon "Sign Form" at bounding box center [823, 276] width 17 height 15
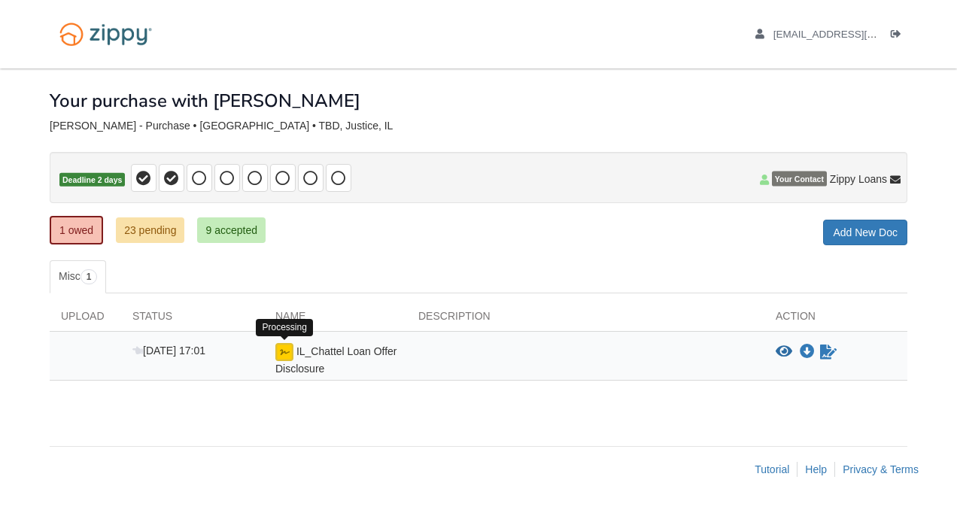
click at [284, 352] on img at bounding box center [284, 352] width 18 height 18
click at [283, 345] on img at bounding box center [284, 352] width 18 height 18
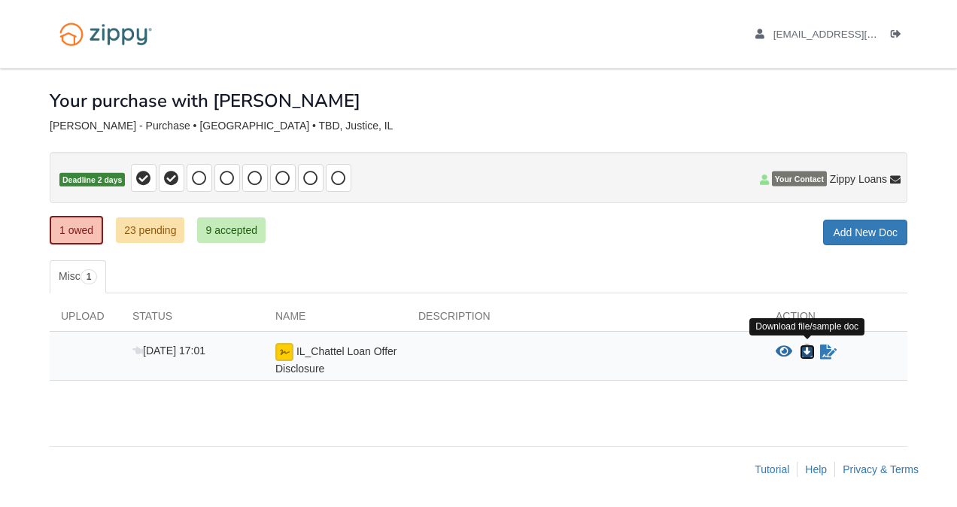
click at [807, 346] on icon "Download IL_Chattel Loan Offer Disclosure" at bounding box center [807, 352] width 15 height 15
click at [786, 349] on icon "View IL_Chattel Loan Offer Disclosure" at bounding box center [784, 352] width 17 height 15
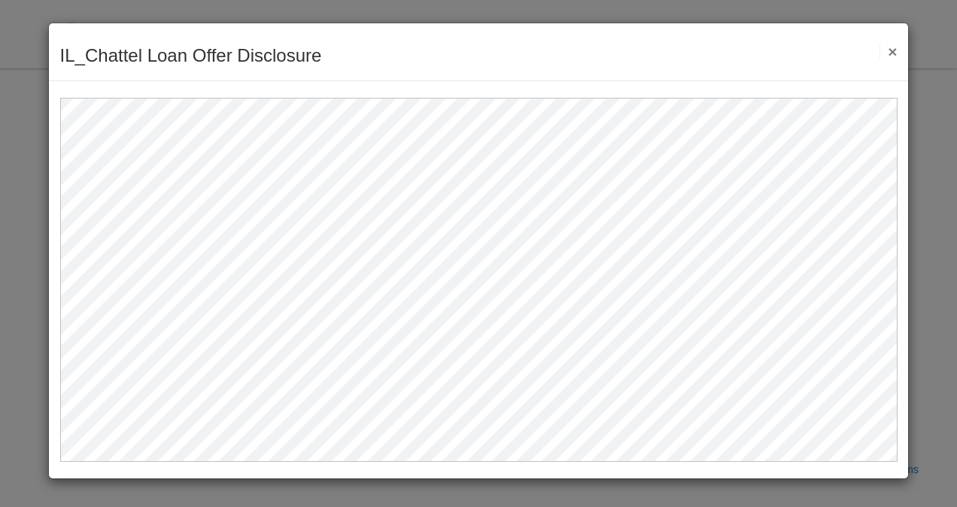
click at [890, 56] on button "×" at bounding box center [888, 52] width 17 height 16
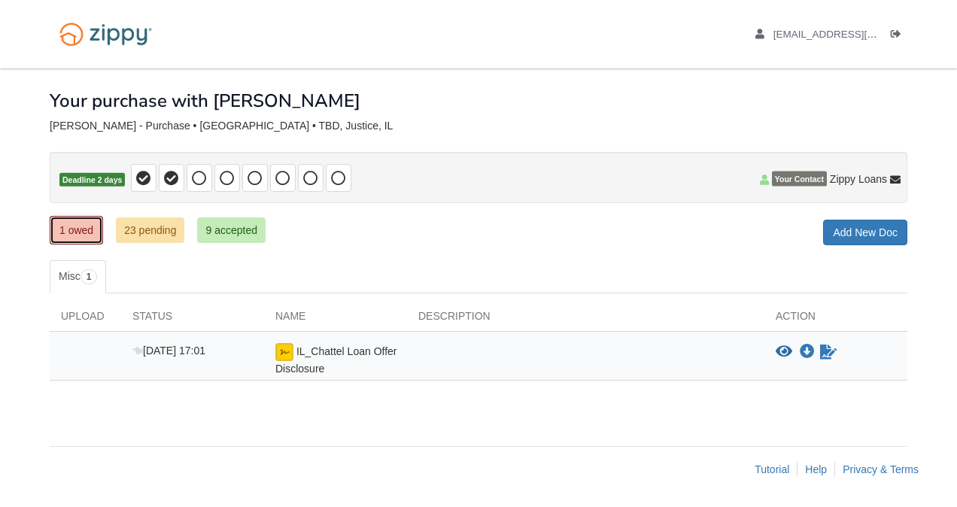
click at [86, 222] on link "1 owed" at bounding box center [76, 230] width 53 height 29
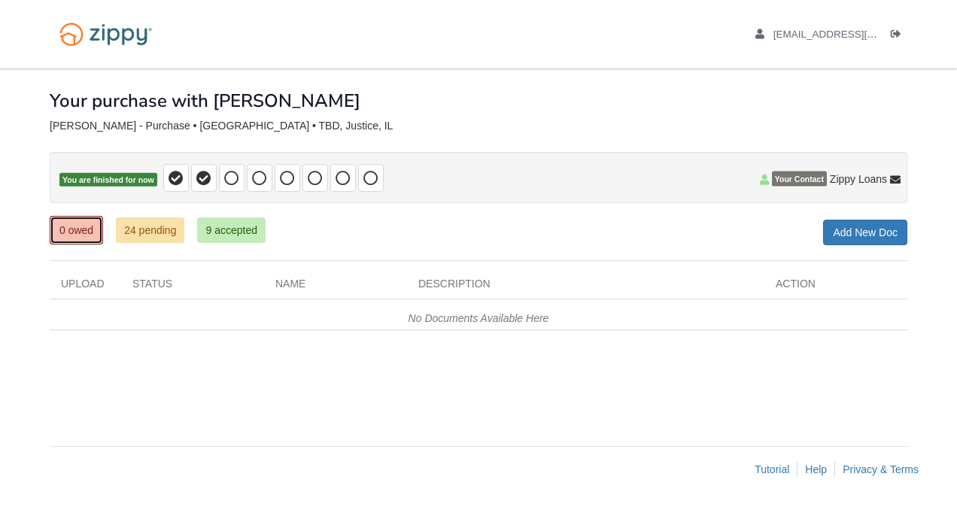
click at [80, 226] on link "0 owed" at bounding box center [76, 230] width 53 height 29
click at [166, 232] on link "24 pending" at bounding box center [150, 230] width 68 height 26
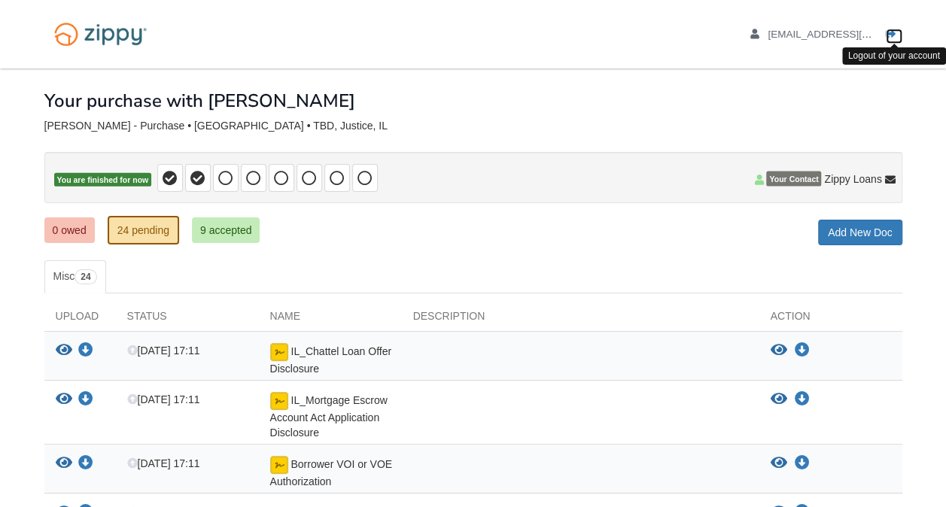
click at [889, 34] on icon "Log out" at bounding box center [891, 34] width 11 height 11
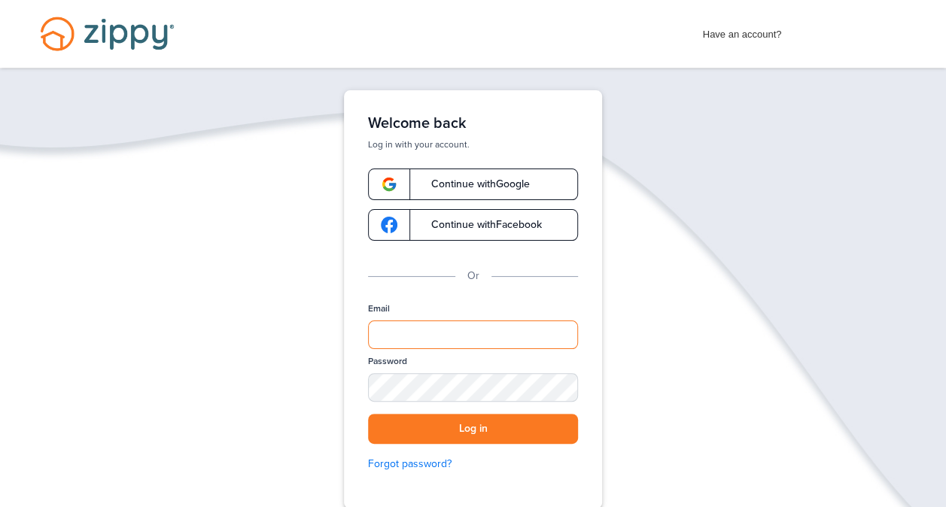
type input "**********"
click at [737, 190] on div "**********" at bounding box center [473, 346] width 946 height 512
drag, startPoint x: 911, startPoint y: 187, endPoint x: 862, endPoint y: 150, distance: 60.7
click at [904, 185] on div "**********" at bounding box center [473, 346] width 946 height 512
